Goal: Task Accomplishment & Management: Use online tool/utility

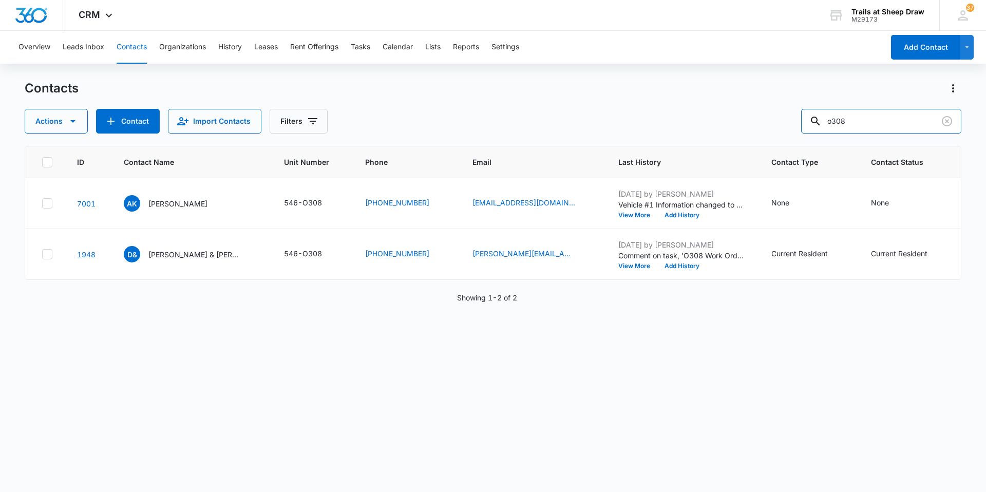
drag, startPoint x: 873, startPoint y: 124, endPoint x: 585, endPoint y: 137, distance: 287.8
click at [585, 137] on div "Contacts Actions Contact Import Contacts Filters o308 ID Contact Name Unit Numb…" at bounding box center [493, 285] width 937 height 411
type input "m203"
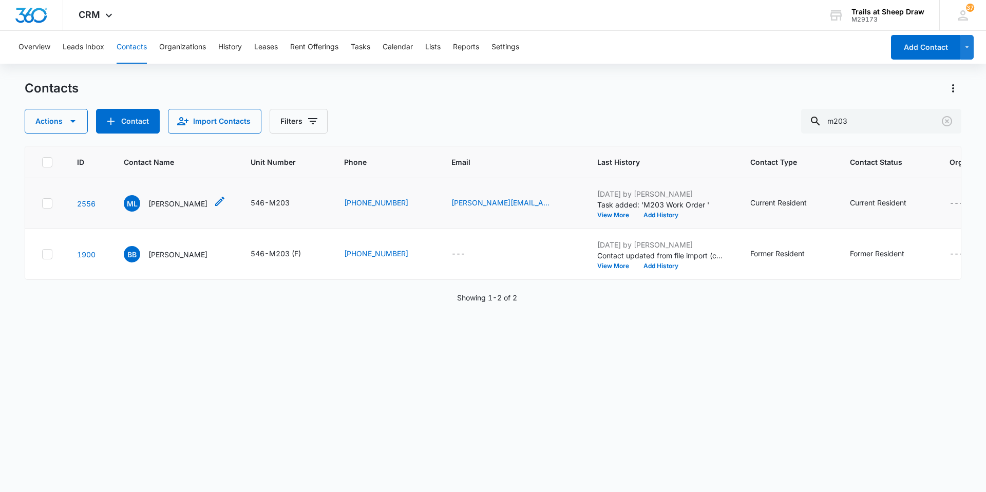
click at [163, 206] on p "[PERSON_NAME]" at bounding box center [177, 203] width 59 height 11
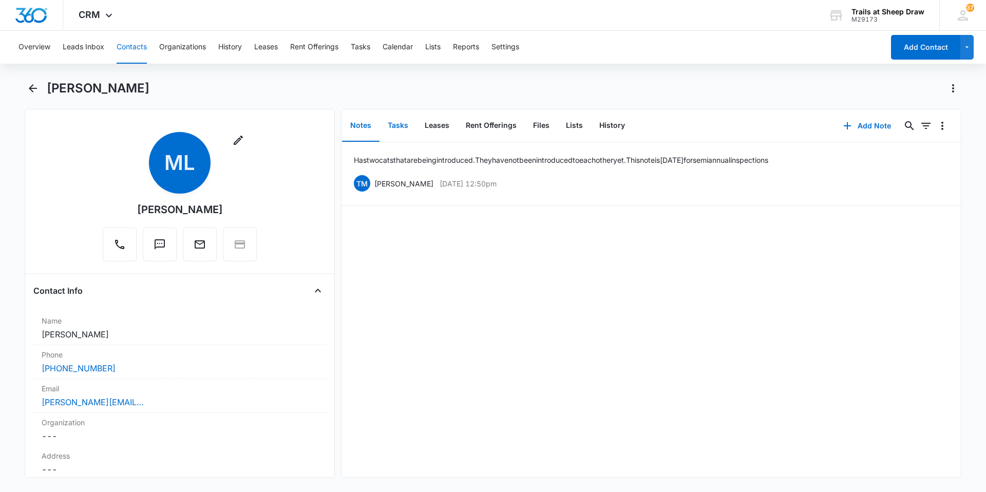
click at [399, 130] on button "Tasks" at bounding box center [397, 126] width 37 height 32
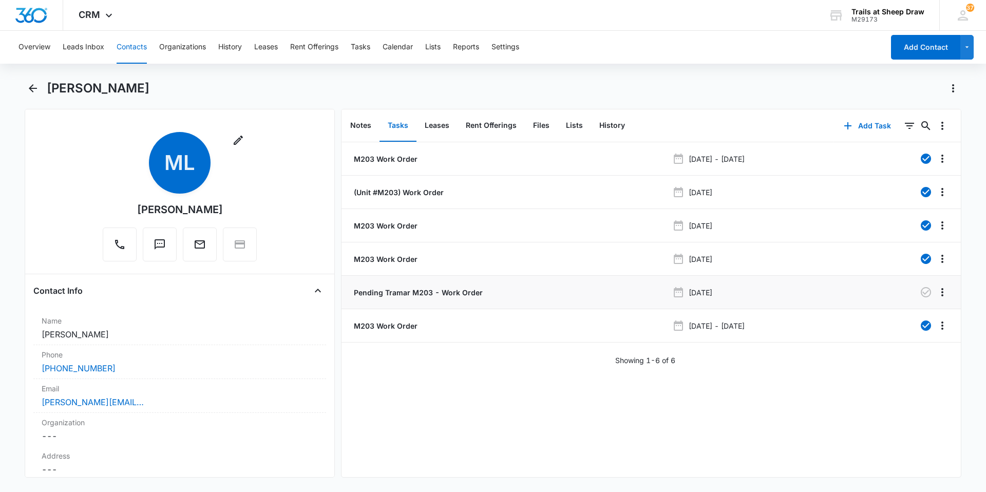
click at [386, 291] on p "Pending Tramar M203 - Work Order" at bounding box center [417, 292] width 131 height 11
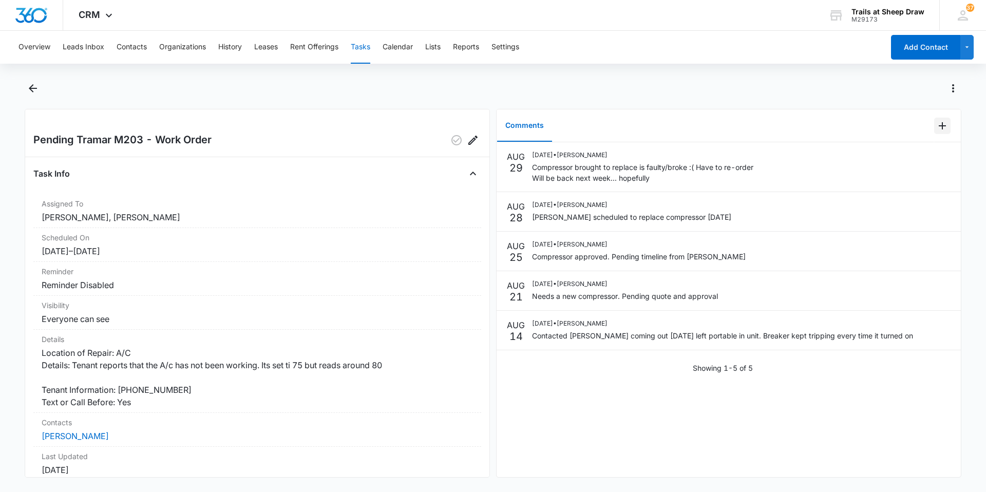
click at [939, 123] on icon "Add Comment" at bounding box center [942, 125] width 7 height 7
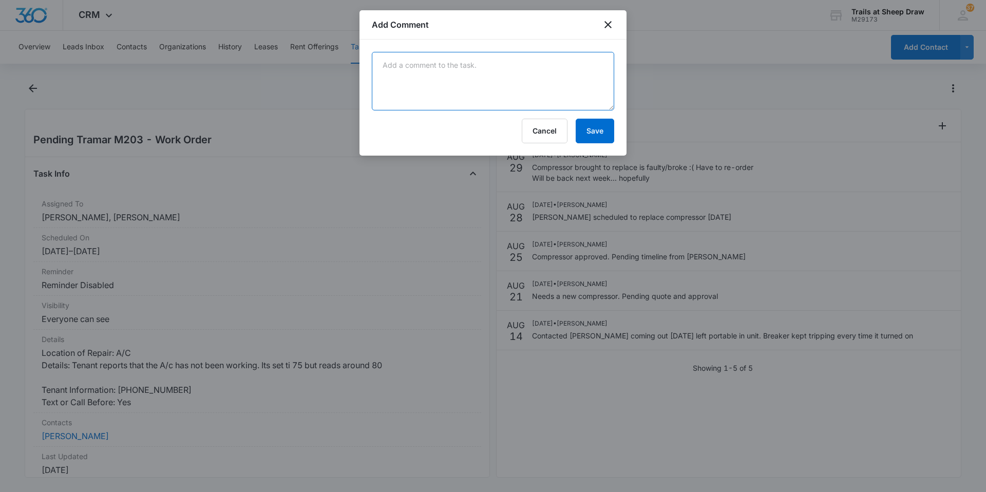
click at [540, 89] on textarea at bounding box center [493, 81] width 242 height 59
type textarea "C"
type textarea "New compressor delivered 9/12. Scheduled to come out and repair [DATE]"
click at [607, 129] on button "Save" at bounding box center [595, 131] width 39 height 25
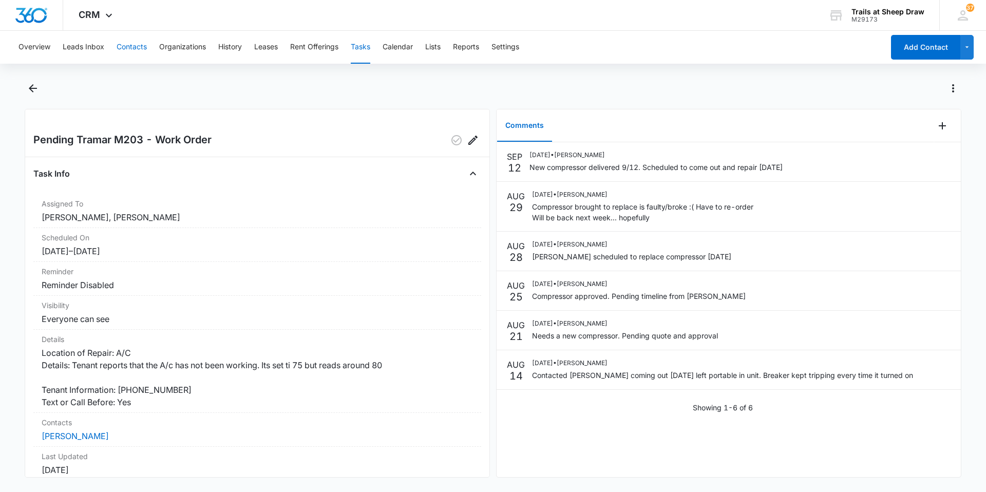
click at [128, 43] on button "Contacts" at bounding box center [132, 47] width 30 height 33
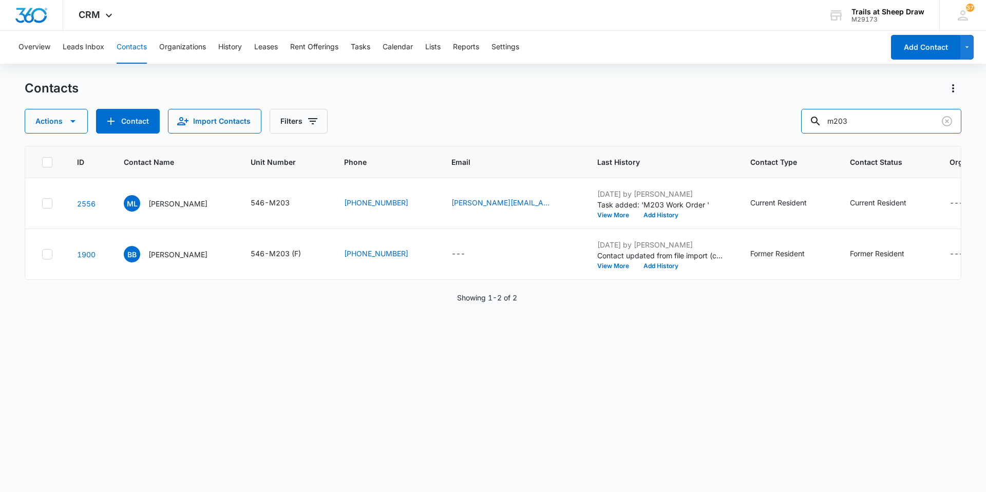
drag, startPoint x: 875, startPoint y: 117, endPoint x: 798, endPoint y: 127, distance: 77.6
click at [802, 126] on div "Actions Contact Import Contacts Filters m203" at bounding box center [493, 121] width 937 height 25
type input "m208"
